Goal: Complete application form

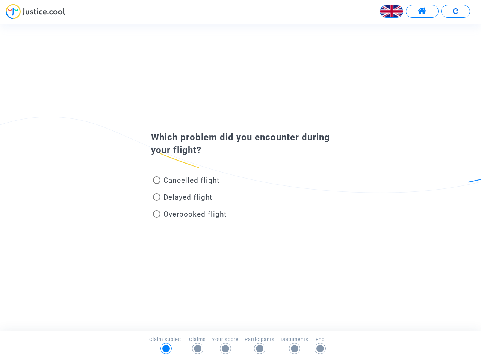
click at [392, 11] on img at bounding box center [391, 11] width 23 height 23
click at [422, 11] on span at bounding box center [422, 11] width 9 height 10
click at [456, 11] on div at bounding box center [240, 14] width 481 height 21
click at [241, 177] on div "Cancelled flight" at bounding box center [228, 181] width 166 height 17
click at [186, 182] on span "Cancelled flight" at bounding box center [192, 180] width 56 height 9
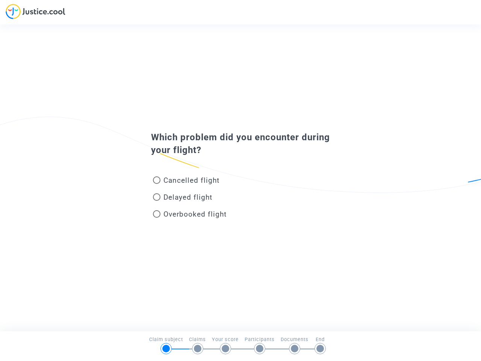
click at [157, 184] on input "Cancelled flight" at bounding box center [156, 184] width 0 height 0
radio input "true"
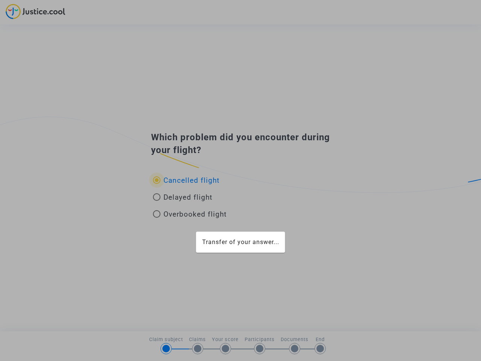
click at [186, 180] on div "Transfer of your answer..." at bounding box center [240, 180] width 481 height 361
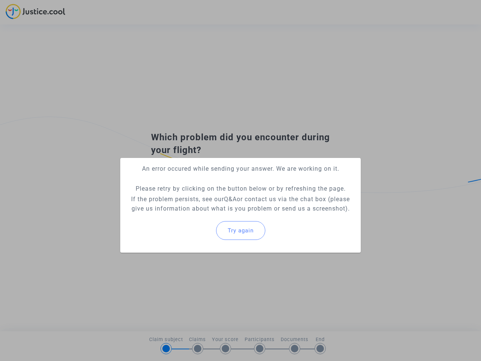
click at [183, 199] on p "If the problem persists, see our Q&A or contact us via the chat box (please giv…" at bounding box center [240, 203] width 229 height 19
click at [183, 197] on p "If the problem persists, see our Q&A or contact us via the chat box (please giv…" at bounding box center [240, 203] width 229 height 19
click at [190, 215] on div "Try again" at bounding box center [240, 230] width 229 height 32
click at [190, 214] on mat-card "An error occured while sending your answer. We are working on it. Please retry …" at bounding box center [240, 205] width 241 height 95
